Goal: Transaction & Acquisition: Purchase product/service

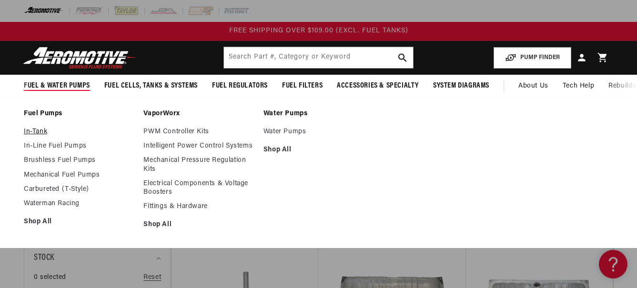
click at [34, 130] on link "In-Tank" at bounding box center [79, 132] width 110 height 9
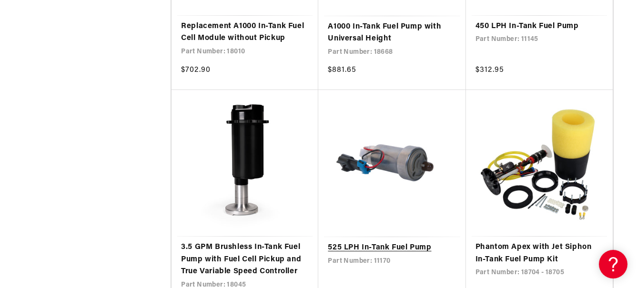
scroll to position [1525, 0]
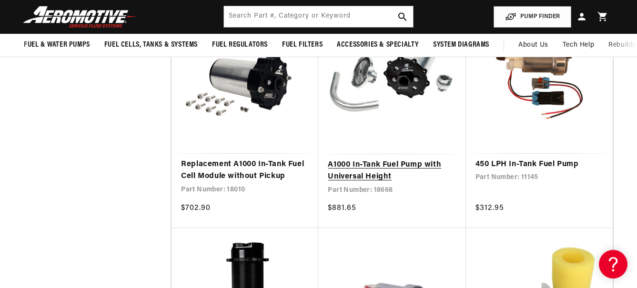
scroll to position [1335, 0]
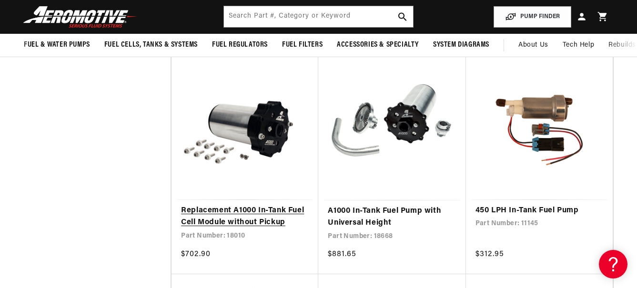
click at [239, 213] on link "Replacement A1000 In-Tank Fuel Cell Module without Pickup" at bounding box center [245, 217] width 128 height 24
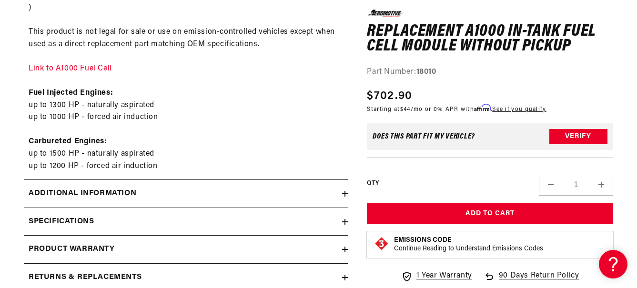
scroll to position [524, 0]
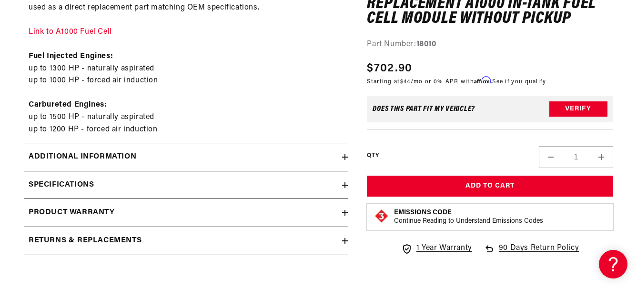
click at [330, 151] on div "Additional information" at bounding box center [183, 157] width 318 height 12
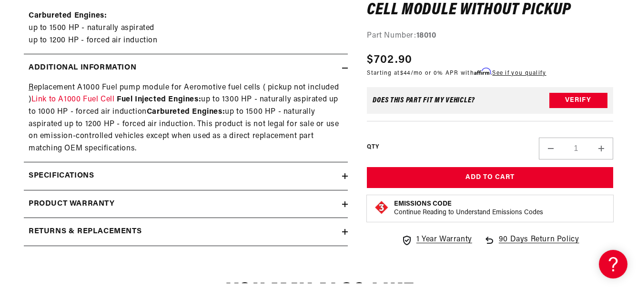
scroll to position [620, 0]
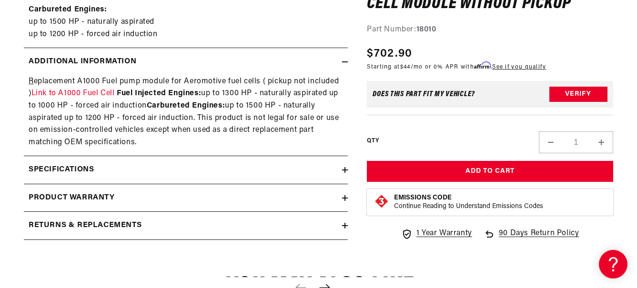
click at [338, 164] on div "Specifications" at bounding box center [183, 170] width 318 height 12
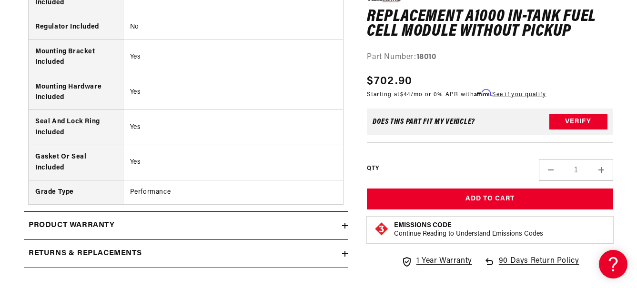
scroll to position [1382, 0]
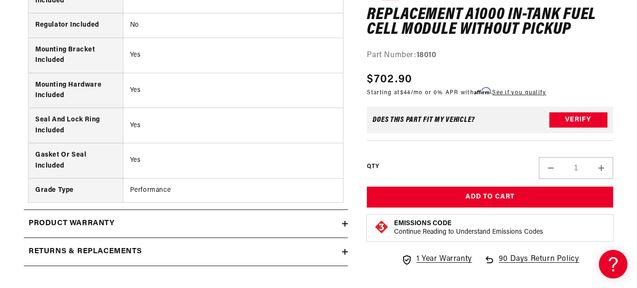
click at [343, 216] on summary "Product warranty" at bounding box center [186, 224] width 324 height 28
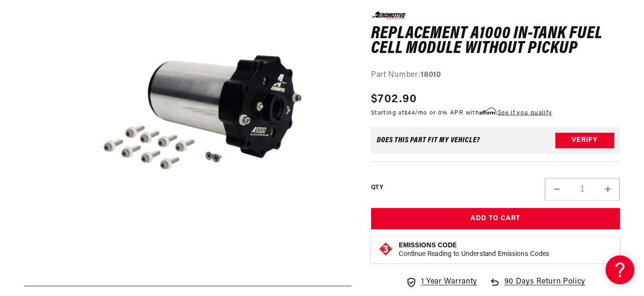
scroll to position [191, 0]
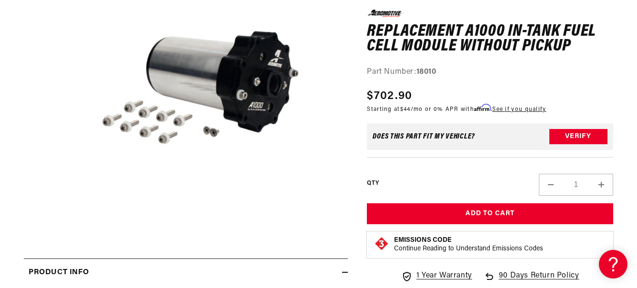
click at [76, 214] on button "Open media 1 in modal" at bounding box center [76, 214] width 0 height 0
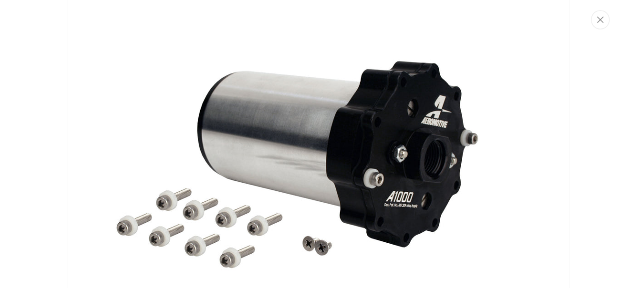
scroll to position [33, 0]
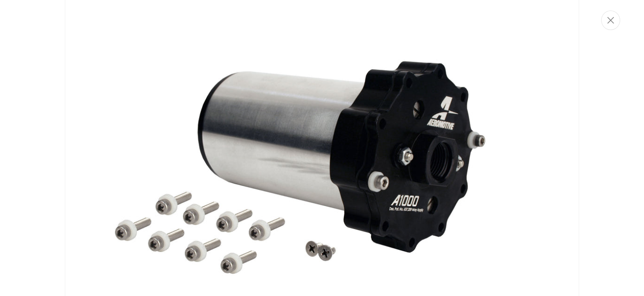
click at [483, 60] on img "Media gallery" at bounding box center [322, 148] width 515 height 343
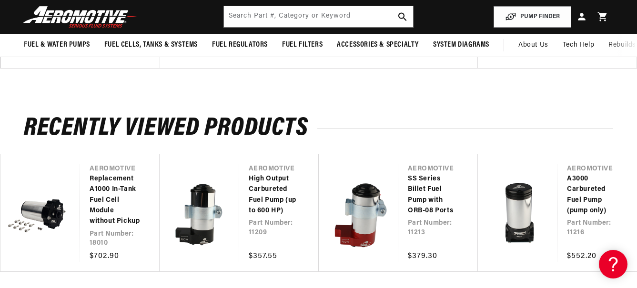
scroll to position [2050, 0]
